Goal: Go to known website: Access a specific website the user already knows

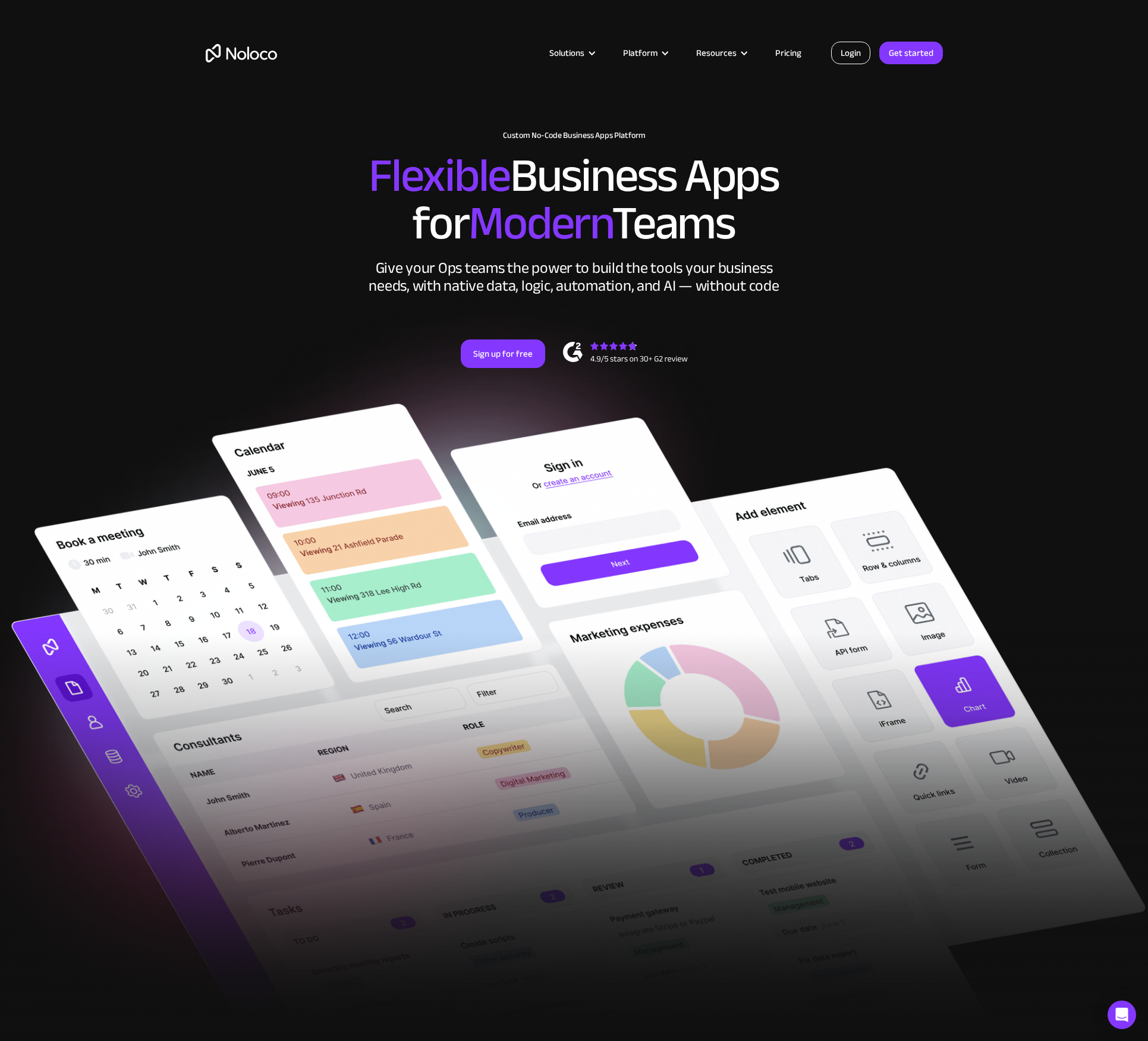
click at [865, 56] on link "Login" at bounding box center [851, 53] width 39 height 22
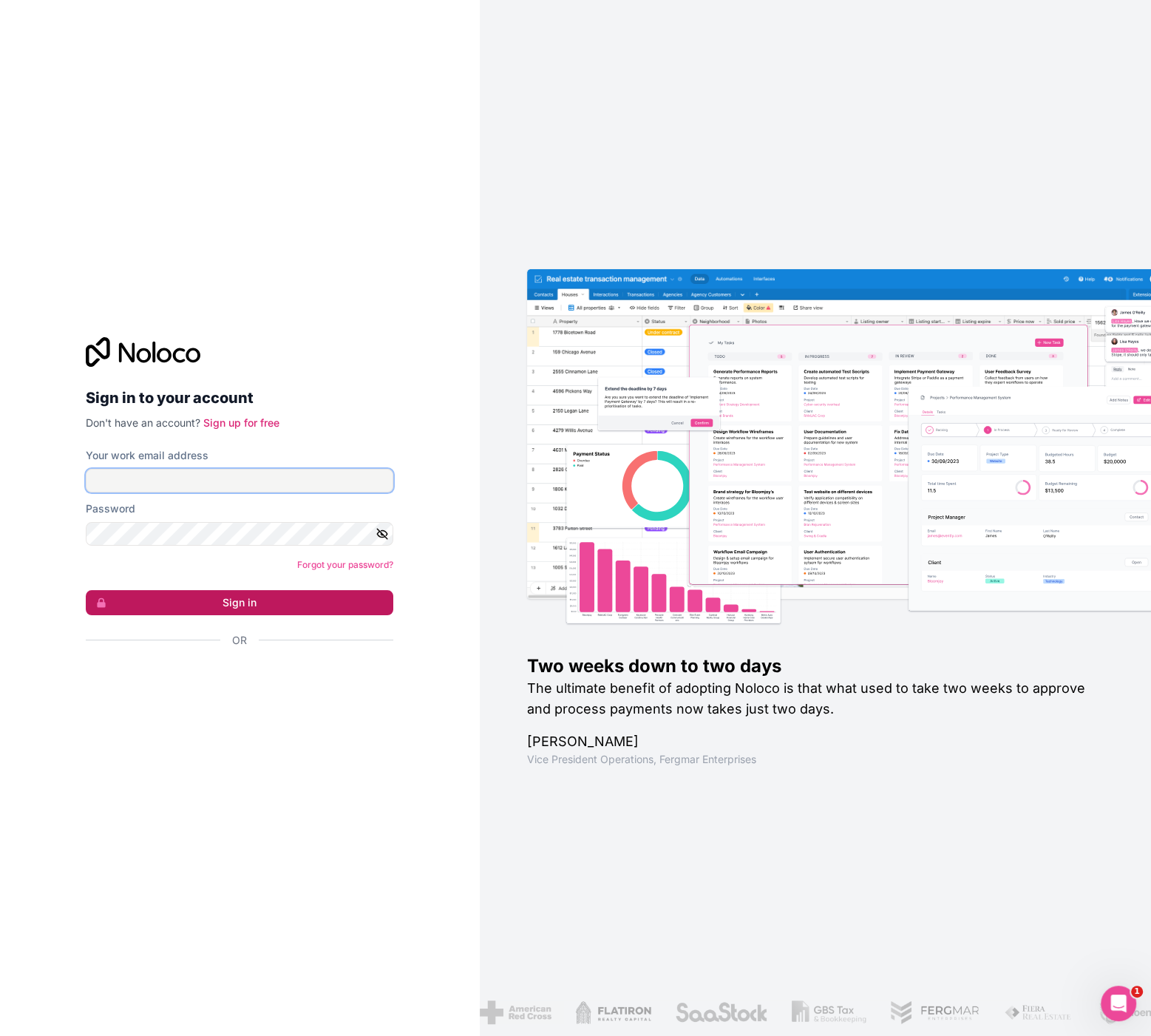
type input "vv@cagoi.com"
click at [259, 612] on button "Sign in" at bounding box center [239, 602] width 308 height 25
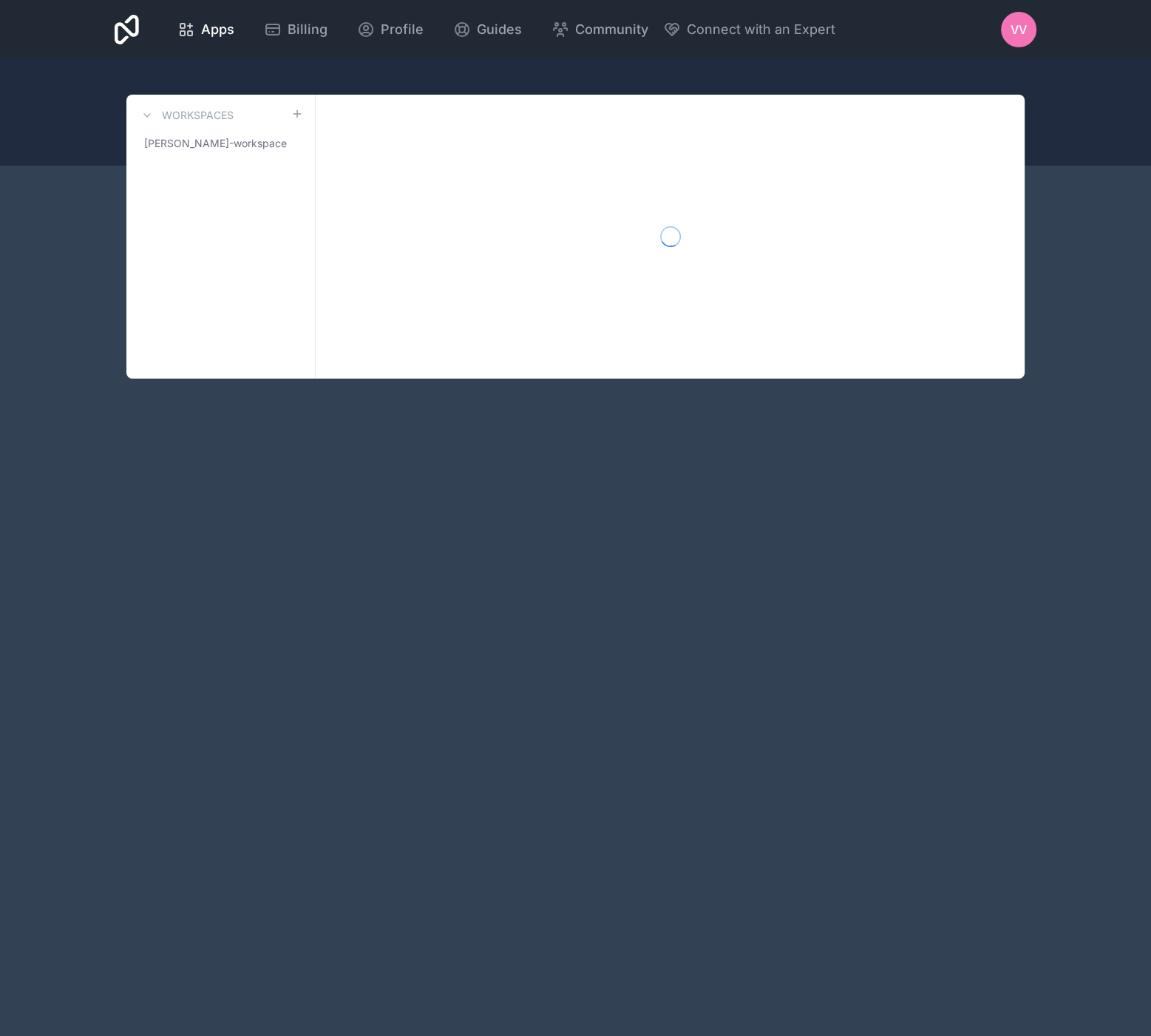
click at [260, 606] on div "Apps Billing Profile Guides Community Connect with an Expert VV Billing Profile…" at bounding box center [575, 518] width 1151 height 1036
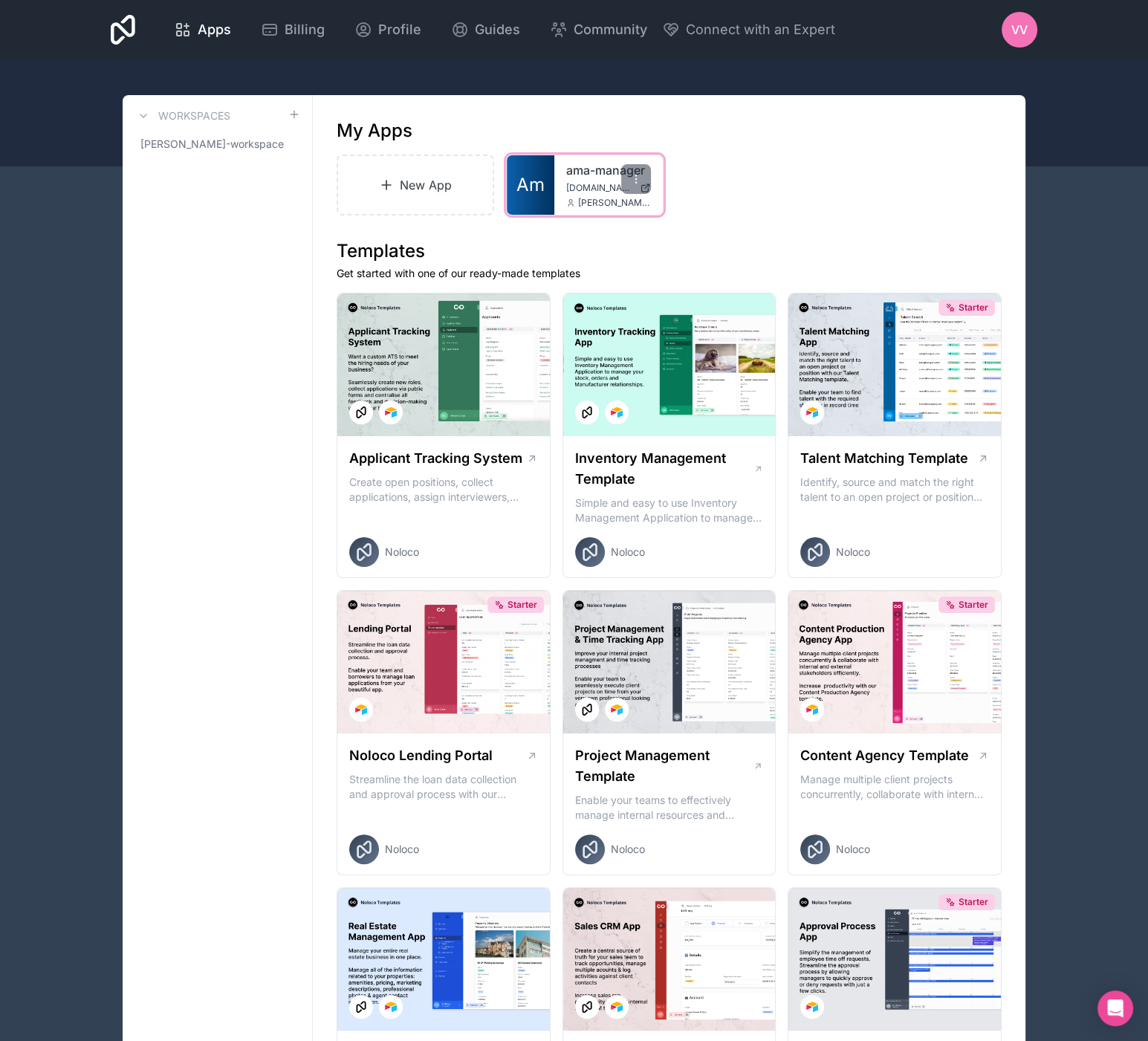
click at [558, 188] on div "ama-manager ama-manager.automedia.de dimitri@automedia.de" at bounding box center [609, 185] width 109 height 60
click at [540, 194] on span "Am" at bounding box center [531, 184] width 28 height 24
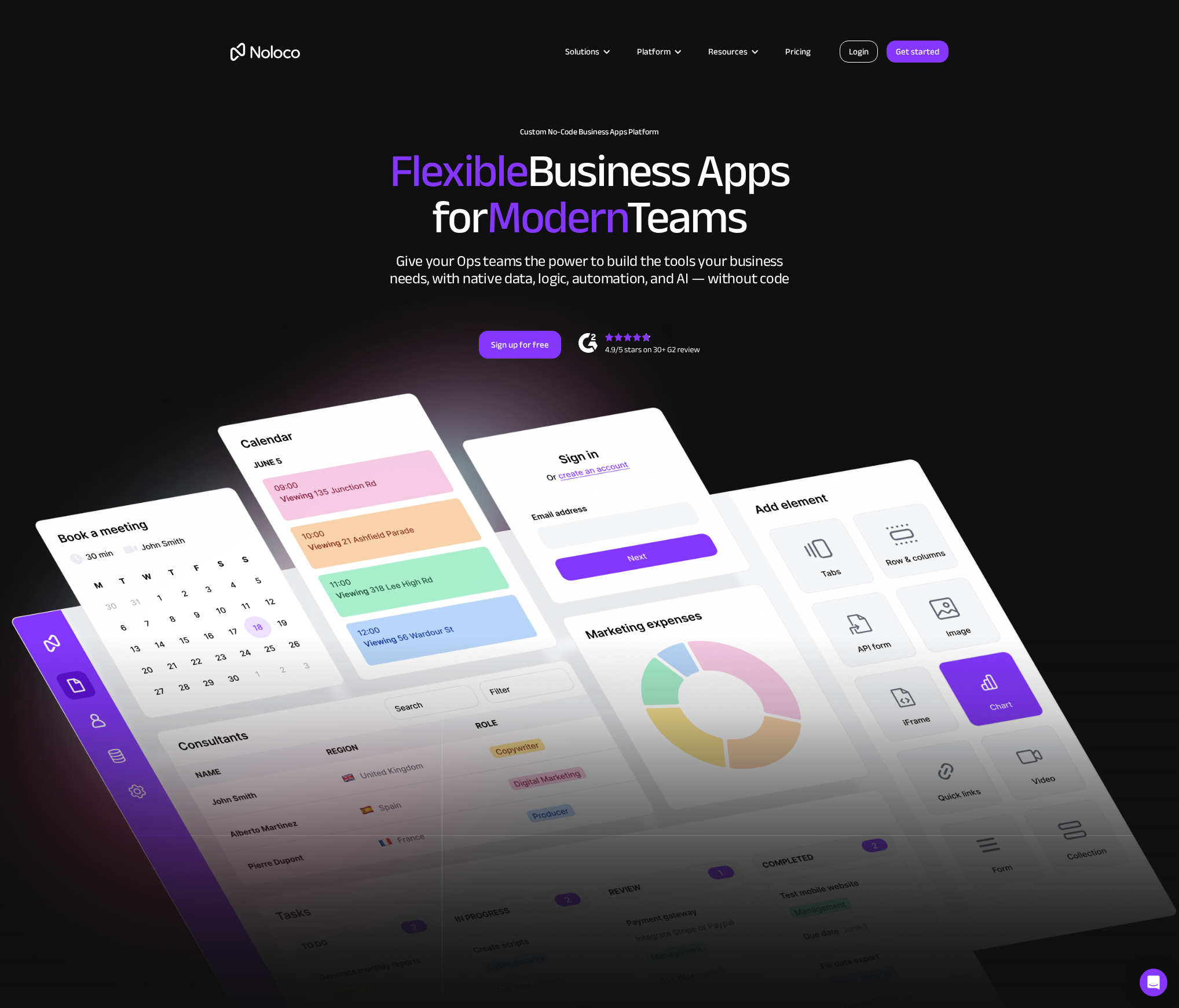
click at [872, 52] on link "Login" at bounding box center [859, 51] width 38 height 22
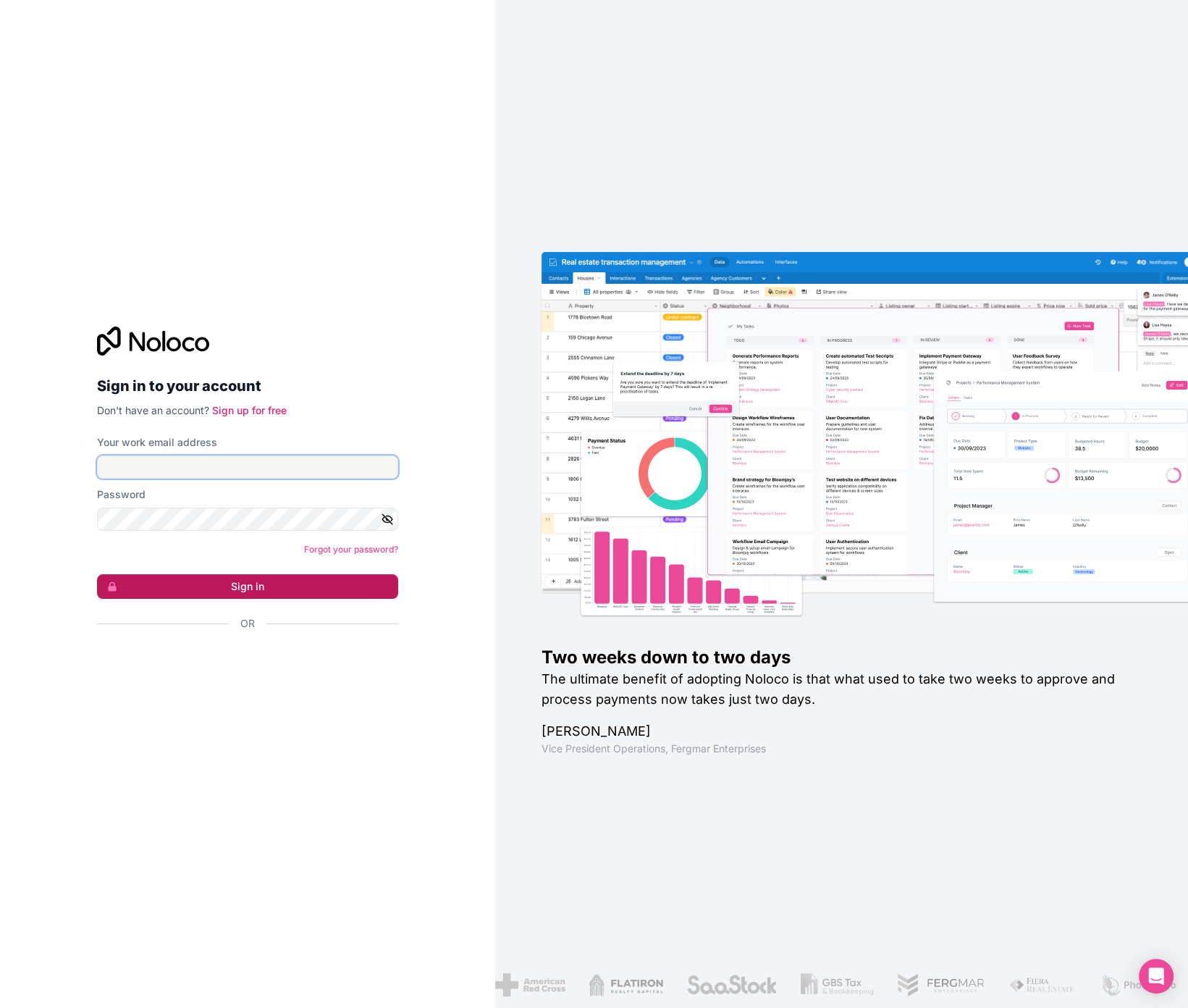
type input "[EMAIL_ADDRESS][DOMAIN_NAME]"
click at [238, 583] on button "Sign in" at bounding box center [248, 586] width 301 height 25
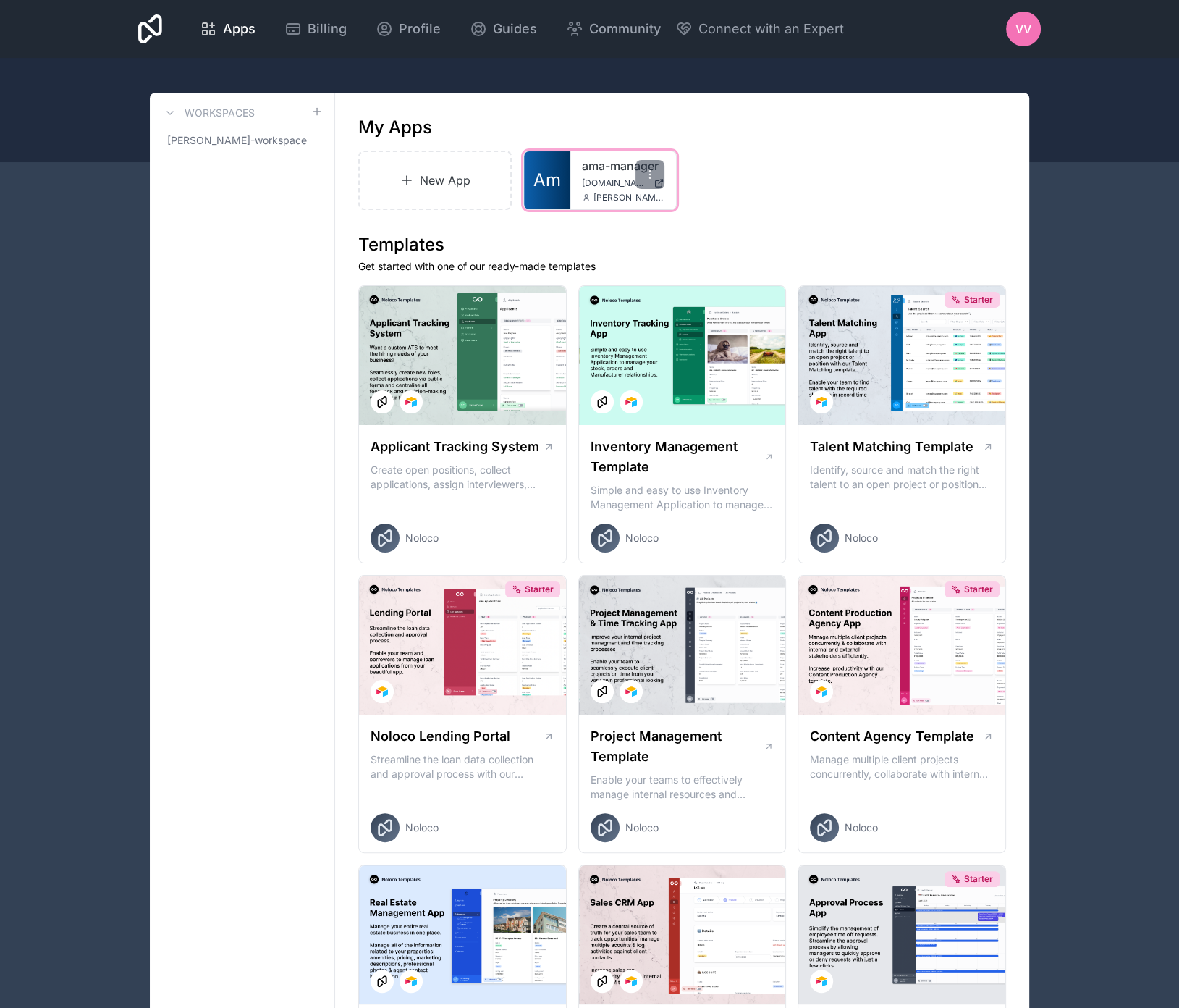
click at [599, 165] on link "ama-manager" at bounding box center [623, 166] width 83 height 17
